Goal: Task Accomplishment & Management: Complete application form

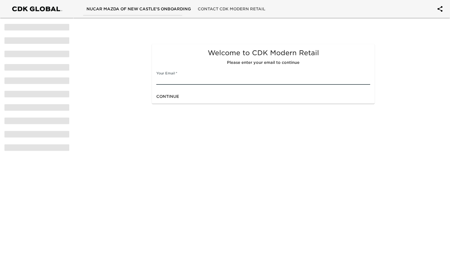
click at [181, 83] on input "text" at bounding box center [263, 80] width 214 height 9
type input "[EMAIL_ADDRESS][DOMAIN_NAME]"
click at [189, 95] on div "Continue" at bounding box center [263, 96] width 223 height 15
click at [173, 96] on span "Continue" at bounding box center [167, 96] width 23 height 7
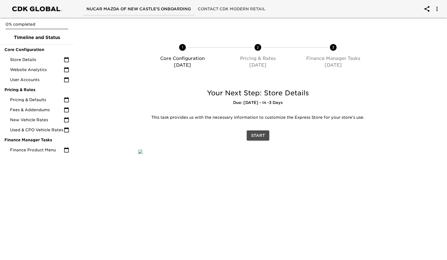
click at [258, 134] on span "Start" at bounding box center [258, 135] width 14 height 7
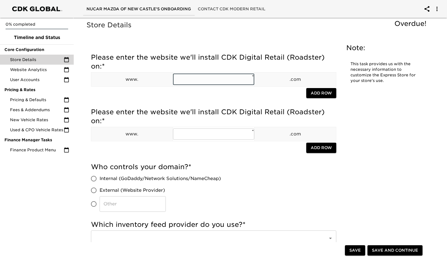
click at [187, 78] on input "text" at bounding box center [214, 79] width 82 height 11
type input "nucarmazdanewcastle"
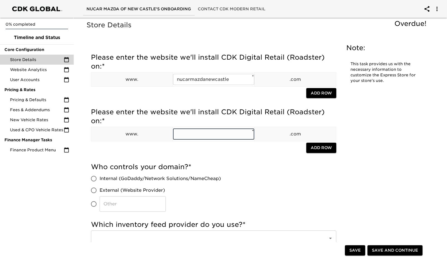
click at [203, 139] on input "text" at bounding box center [214, 133] width 82 height 11
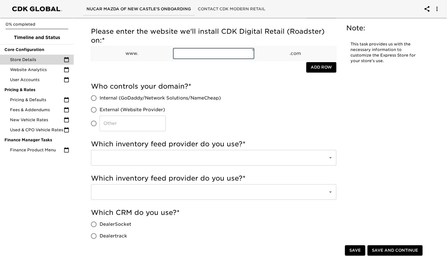
scroll to position [84, 0]
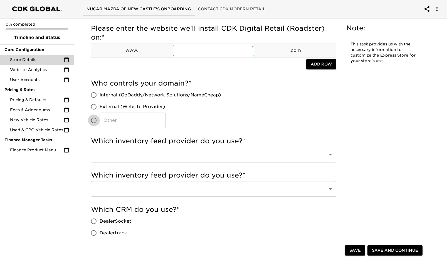
click at [93, 119] on input "​" at bounding box center [94, 120] width 12 height 12
radio input "true"
click at [132, 121] on input "​" at bounding box center [133, 120] width 66 height 16
click at [124, 121] on input "Dealer INspire" at bounding box center [133, 120] width 66 height 16
click at [142, 119] on input "Dealer Inspire" at bounding box center [133, 120] width 66 height 16
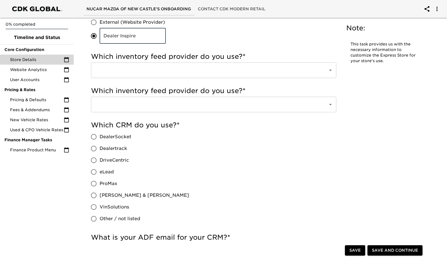
scroll to position [139, 0]
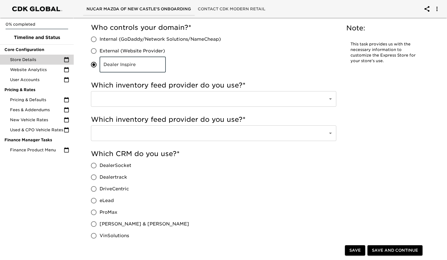
type input "Dealer Inspire"
click at [190, 94] on input "text" at bounding box center [206, 99] width 225 height 11
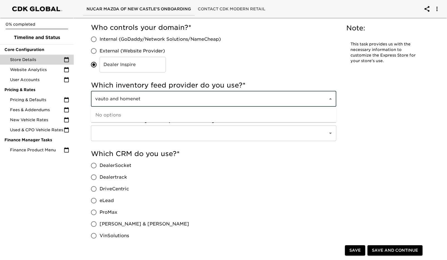
type input "vauto and homenet"
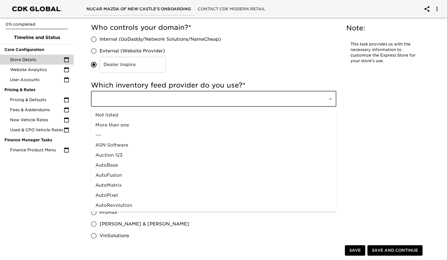
click at [196, 101] on input "text" at bounding box center [206, 99] width 225 height 11
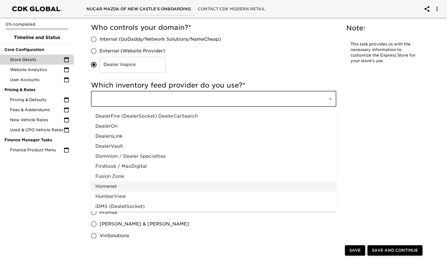
click at [115, 185] on li "Homenet" at bounding box center [214, 186] width 246 height 10
type input "Homenet"
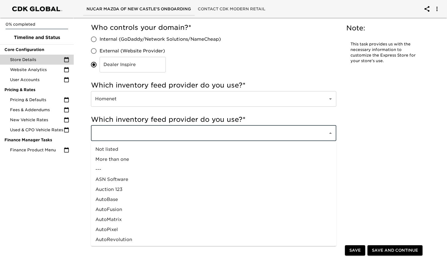
click at [166, 133] on input "text" at bounding box center [206, 133] width 225 height 11
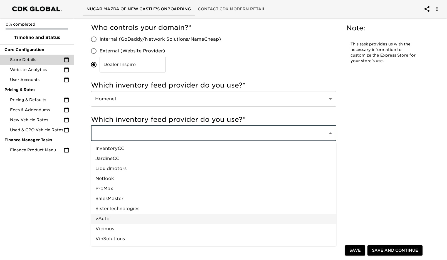
click at [121, 219] on li "vAuto" at bounding box center [214, 219] width 246 height 10
type input "vAuto"
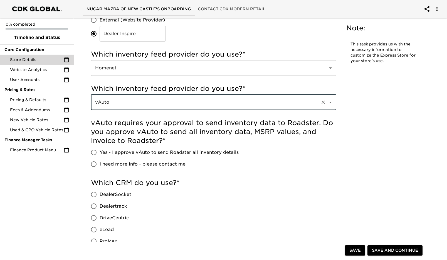
scroll to position [223, 0]
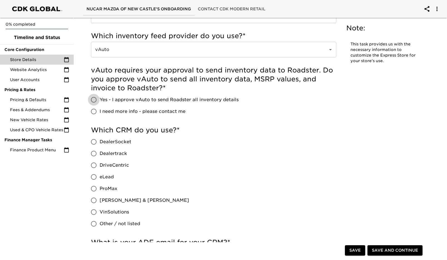
click at [93, 99] on input "Yes - I approve vAuto to send Roadster all inventory details" at bounding box center [94, 100] width 12 height 12
radio input "true"
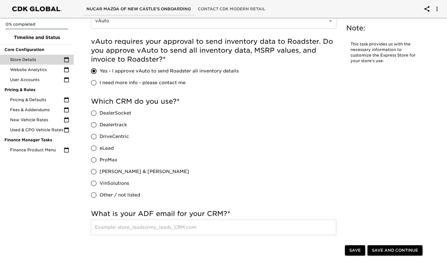
scroll to position [278, 0]
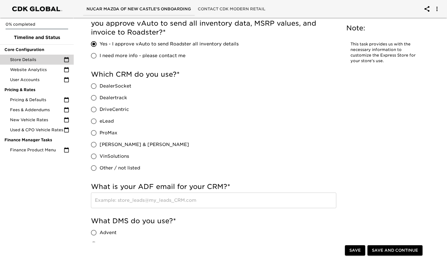
click at [95, 156] on input "VinSolutions" at bounding box center [94, 156] width 12 height 12
radio input "true"
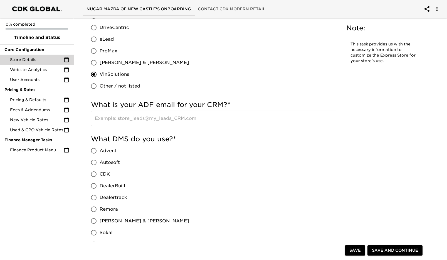
scroll to position [362, 0]
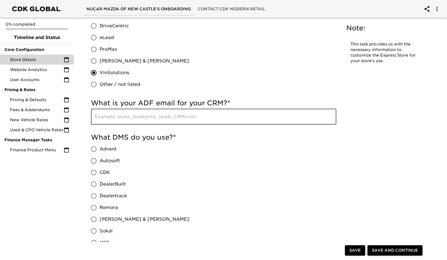
click at [117, 116] on input "text" at bounding box center [214, 117] width 246 height 16
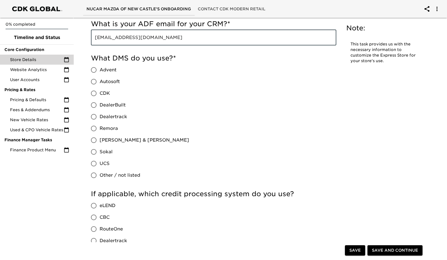
scroll to position [473, 0]
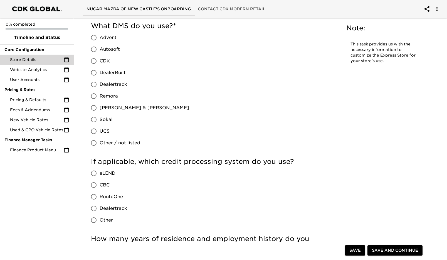
type input "[EMAIL_ADDRESS][DOMAIN_NAME]"
click at [94, 107] on input "[PERSON_NAME] & [PERSON_NAME]" at bounding box center [94, 108] width 12 height 12
radio input "true"
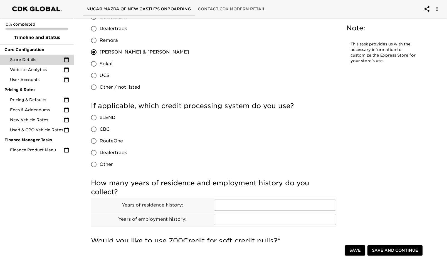
click at [95, 141] on input "RouteOne" at bounding box center [94, 141] width 12 height 12
radio input "true"
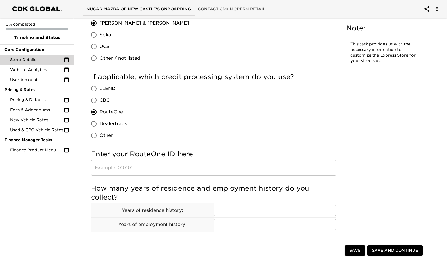
scroll to position [612, 0]
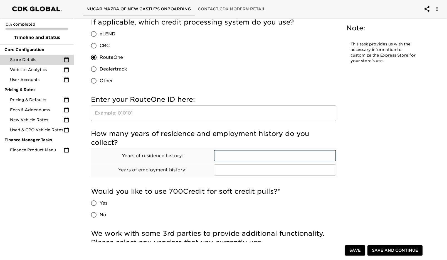
click at [223, 156] on input "text" at bounding box center [275, 155] width 122 height 11
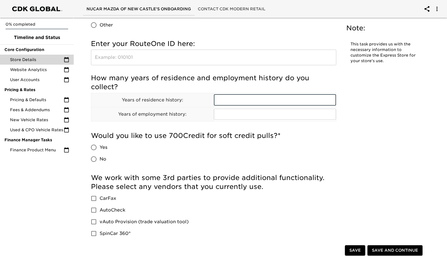
click at [96, 147] on input "Yes" at bounding box center [94, 147] width 12 height 12
radio input "true"
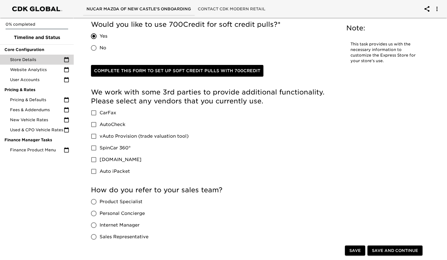
scroll to position [779, 0]
click at [93, 113] on input "CarFax" at bounding box center [94, 113] width 12 height 12
checkbox input "true"
click at [94, 135] on input "vAuto Provision (trade valuation tool)" at bounding box center [94, 136] width 12 height 12
checkbox input "true"
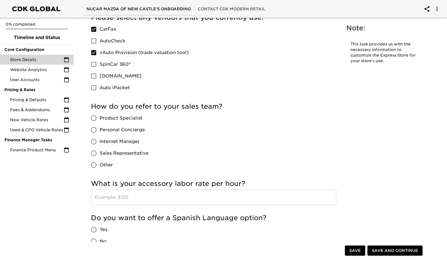
scroll to position [863, 0]
click at [93, 153] on input "Sales Representative" at bounding box center [94, 153] width 12 height 12
radio input "true"
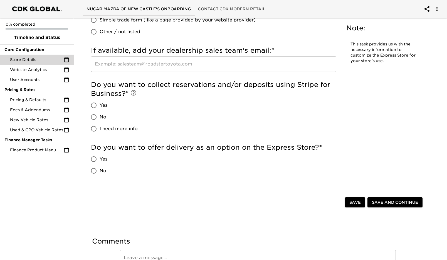
scroll to position [1169, 0]
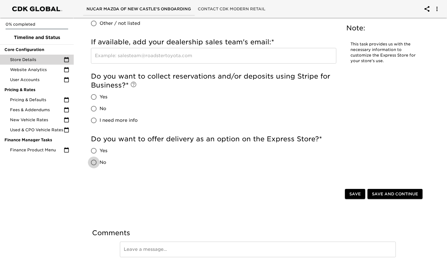
click at [91, 162] on input "No" at bounding box center [94, 162] width 12 height 12
radio input "true"
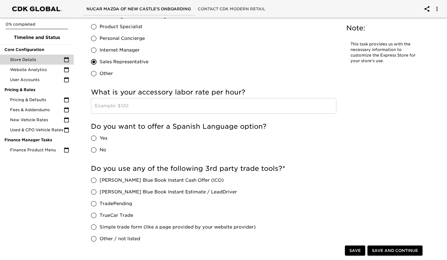
scroll to position [942, 0]
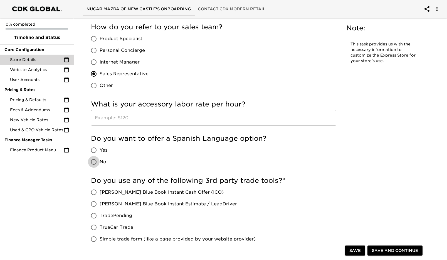
click at [93, 161] on input "No" at bounding box center [94, 162] width 12 height 12
radio input "true"
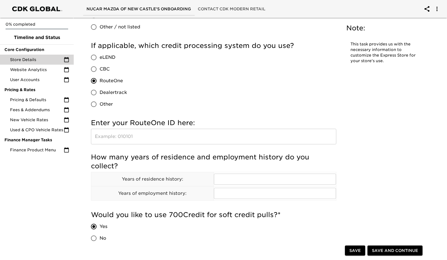
scroll to position [640, 0]
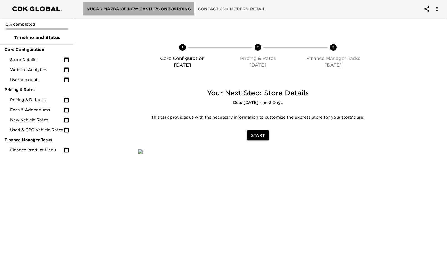
click at [168, 11] on span "Nucar Mazda of New Castle's Onboarding" at bounding box center [139, 9] width 105 height 7
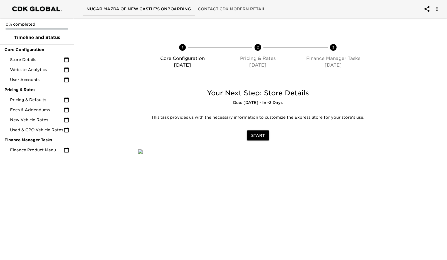
click at [261, 133] on span "Start" at bounding box center [258, 135] width 14 height 7
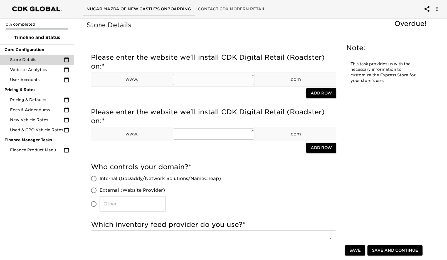
click at [183, 81] on input "text" at bounding box center [214, 79] width 82 height 11
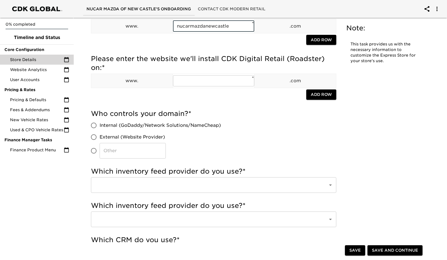
scroll to position [56, 0]
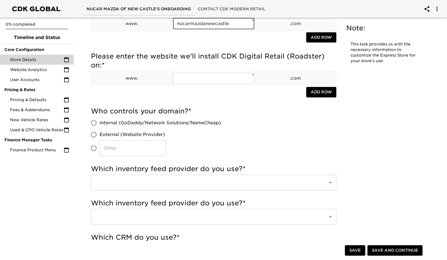
type input "nucarmazdanewcastle"
click at [94, 147] on input "​" at bounding box center [94, 148] width 12 height 12
radio input "true"
click at [117, 149] on input "​" at bounding box center [133, 148] width 66 height 16
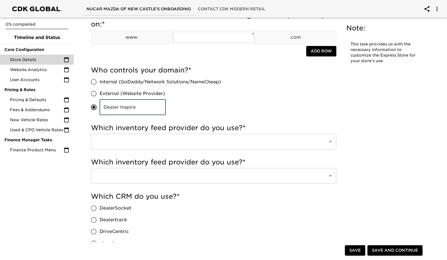
scroll to position [139, 0]
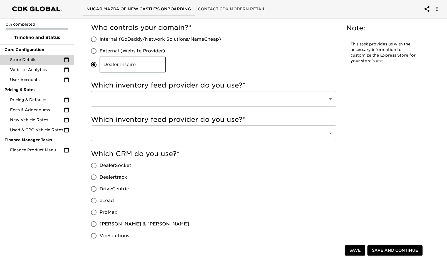
type input "Dealer Inspire"
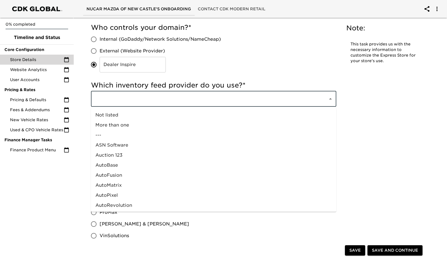
click at [178, 99] on input "text" at bounding box center [206, 99] width 225 height 11
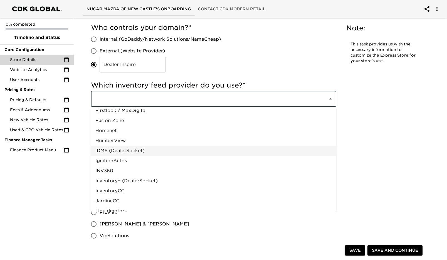
scroll to position [167, 0]
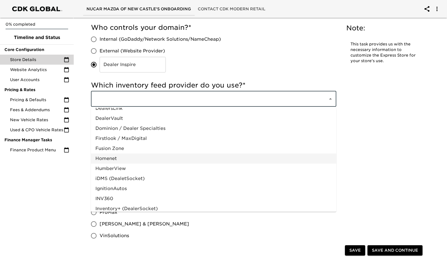
click at [117, 159] on li "Homenet" at bounding box center [214, 158] width 246 height 10
type input "Homenet"
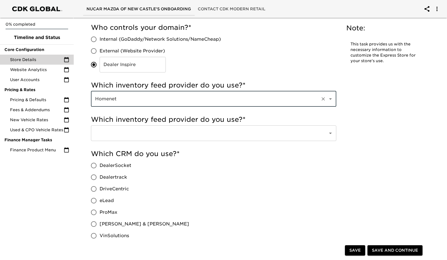
click at [117, 134] on input "text" at bounding box center [206, 133] width 225 height 11
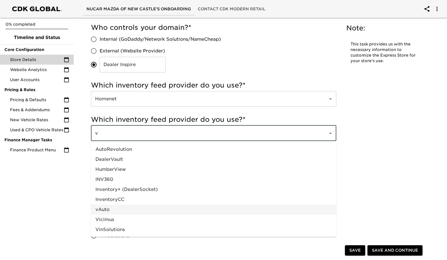
click at [108, 207] on li "vAuto" at bounding box center [214, 209] width 246 height 10
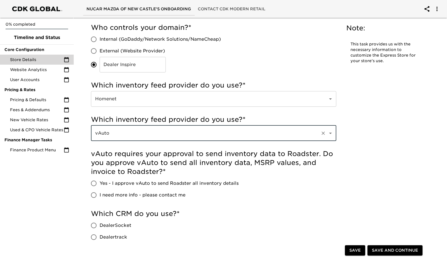
type input "vAuto"
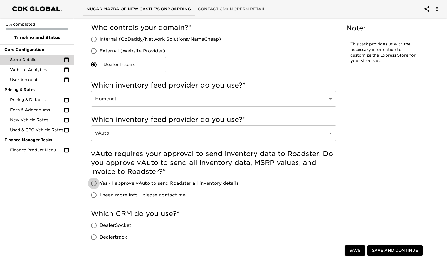
click at [94, 181] on input "Yes - I approve vAuto to send Roadster all inventory details" at bounding box center [94, 183] width 12 height 12
radio input "true"
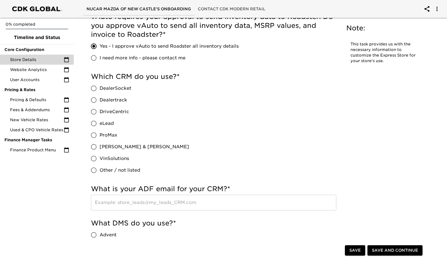
scroll to position [278, 0]
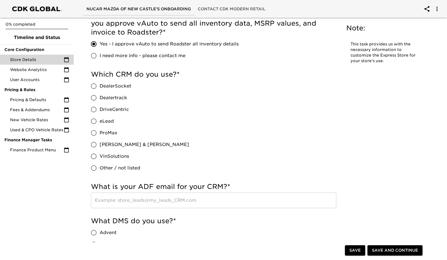
click at [93, 156] on input "VinSolutions" at bounding box center [94, 156] width 12 height 12
radio input "true"
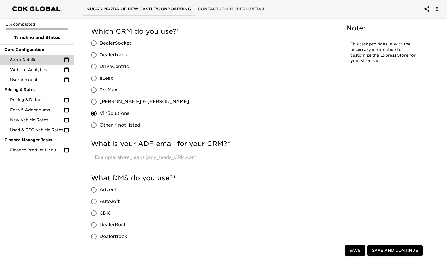
scroll to position [362, 0]
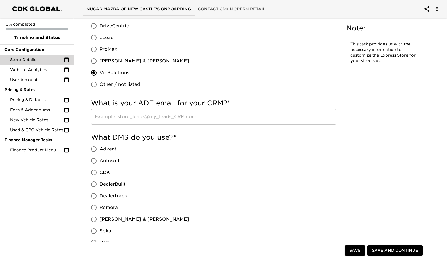
click at [109, 118] on input "text" at bounding box center [214, 117] width 246 height 16
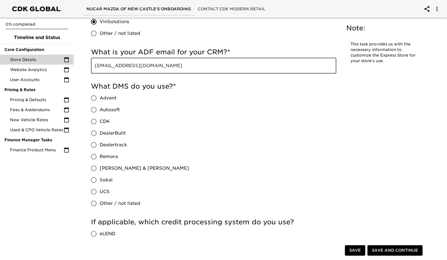
scroll to position [418, 0]
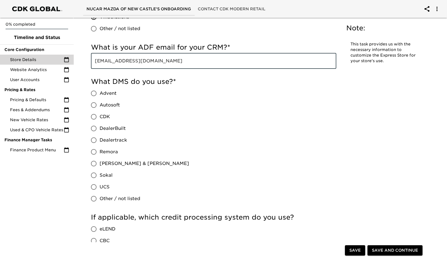
type input "[EMAIL_ADDRESS][DOMAIN_NAME]"
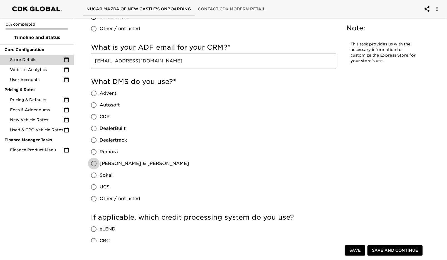
click at [95, 163] on input "[PERSON_NAME] & [PERSON_NAME]" at bounding box center [94, 164] width 12 height 12
radio input "true"
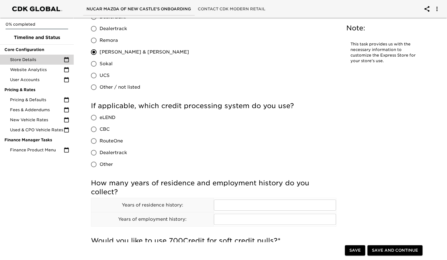
click at [92, 151] on input "Dealertrack" at bounding box center [94, 153] width 12 height 12
radio input "true"
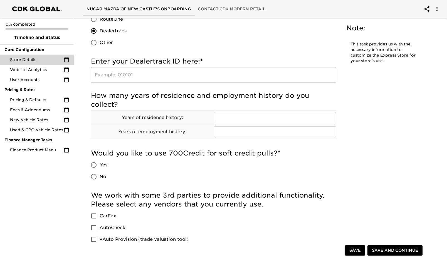
scroll to position [696, 0]
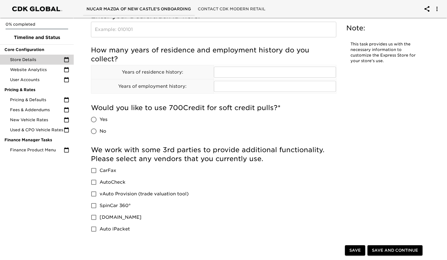
click at [94, 121] on input "Yes" at bounding box center [94, 120] width 12 height 12
radio input "true"
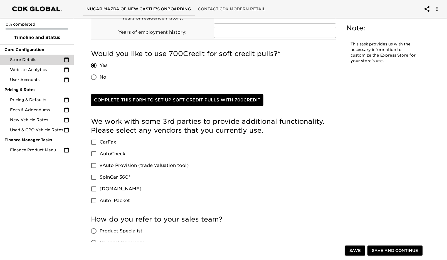
scroll to position [752, 0]
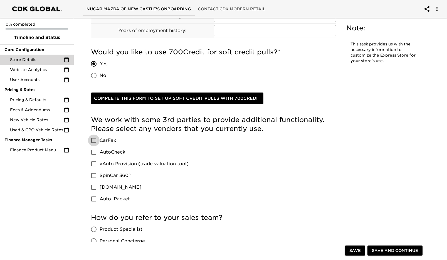
click at [94, 141] on input "CarFax" at bounding box center [94, 140] width 12 height 12
checkbox input "true"
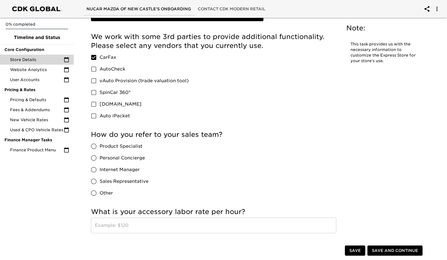
scroll to position [835, 0]
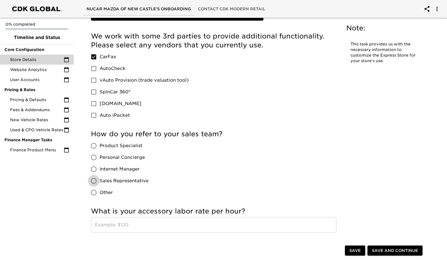
click at [95, 181] on input "Sales Representative" at bounding box center [94, 181] width 12 height 12
radio input "true"
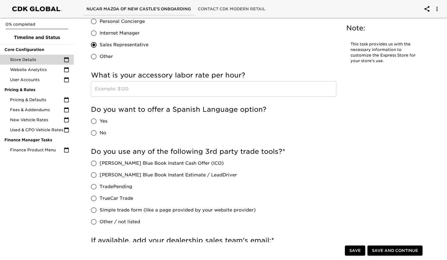
scroll to position [974, 0]
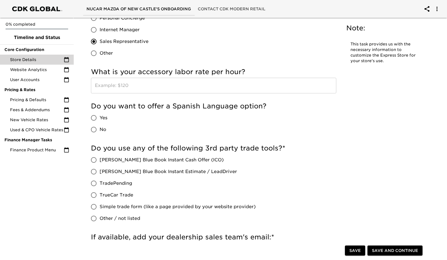
click at [95, 132] on input "No" at bounding box center [94, 130] width 12 height 12
radio input "true"
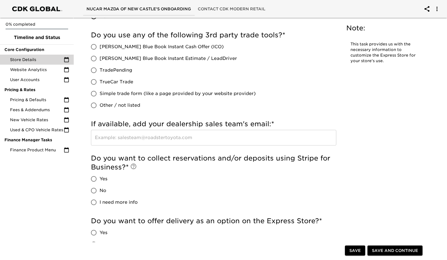
scroll to position [1086, 0]
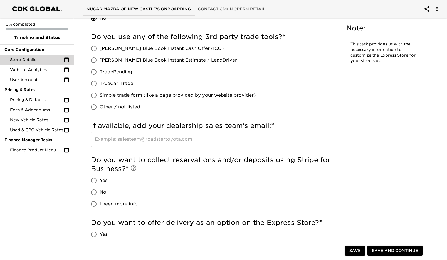
click at [94, 107] on input "Other / not listed" at bounding box center [94, 107] width 12 height 12
radio input "true"
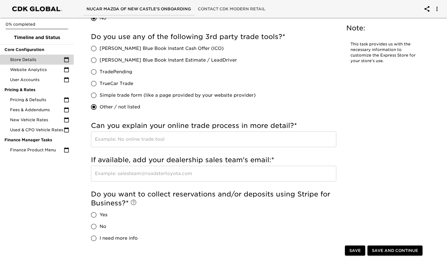
click at [159, 137] on input "text" at bounding box center [214, 139] width 246 height 16
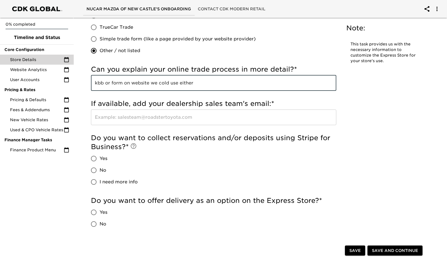
scroll to position [1169, 0]
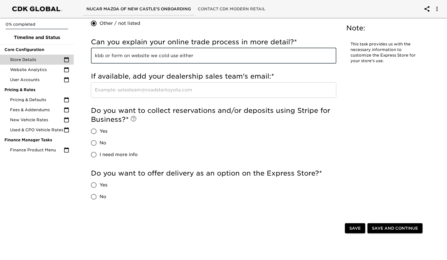
type input "kbb or form on website we cold use either"
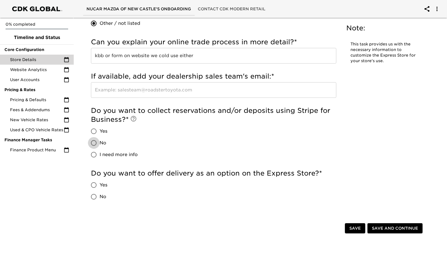
click at [94, 142] on input "No" at bounding box center [94, 143] width 12 height 12
radio input "true"
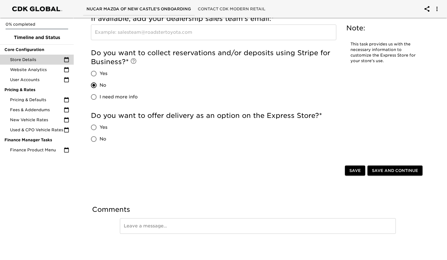
click at [94, 138] on input "No" at bounding box center [94, 139] width 12 height 12
radio input "true"
click at [355, 171] on span "Save" at bounding box center [355, 170] width 11 height 7
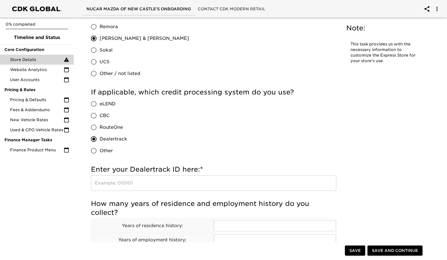
scroll to position [492, 0]
